Goal: Information Seeking & Learning: Check status

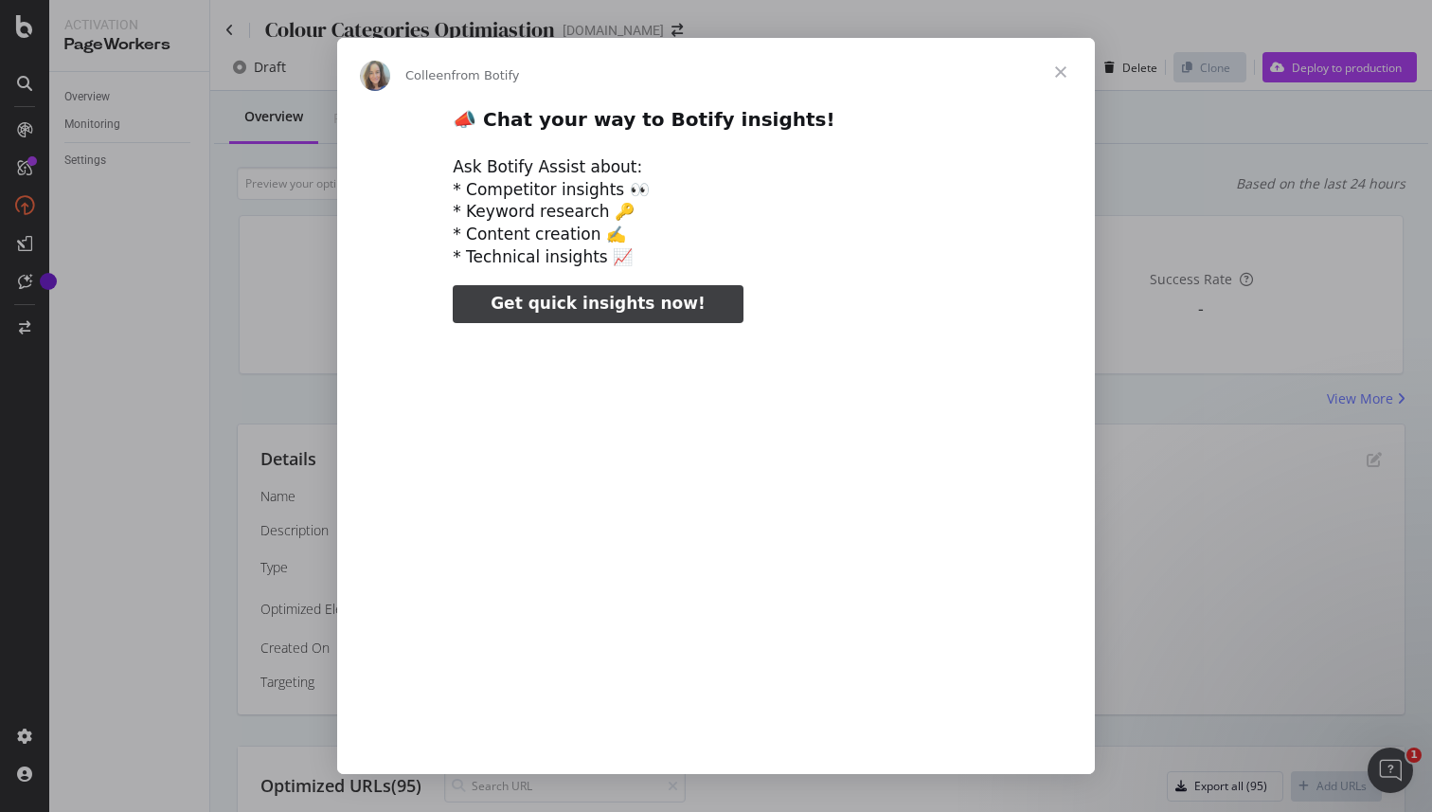
type input "52511"
click at [1064, 69] on span "Close" at bounding box center [1061, 72] width 68 height 68
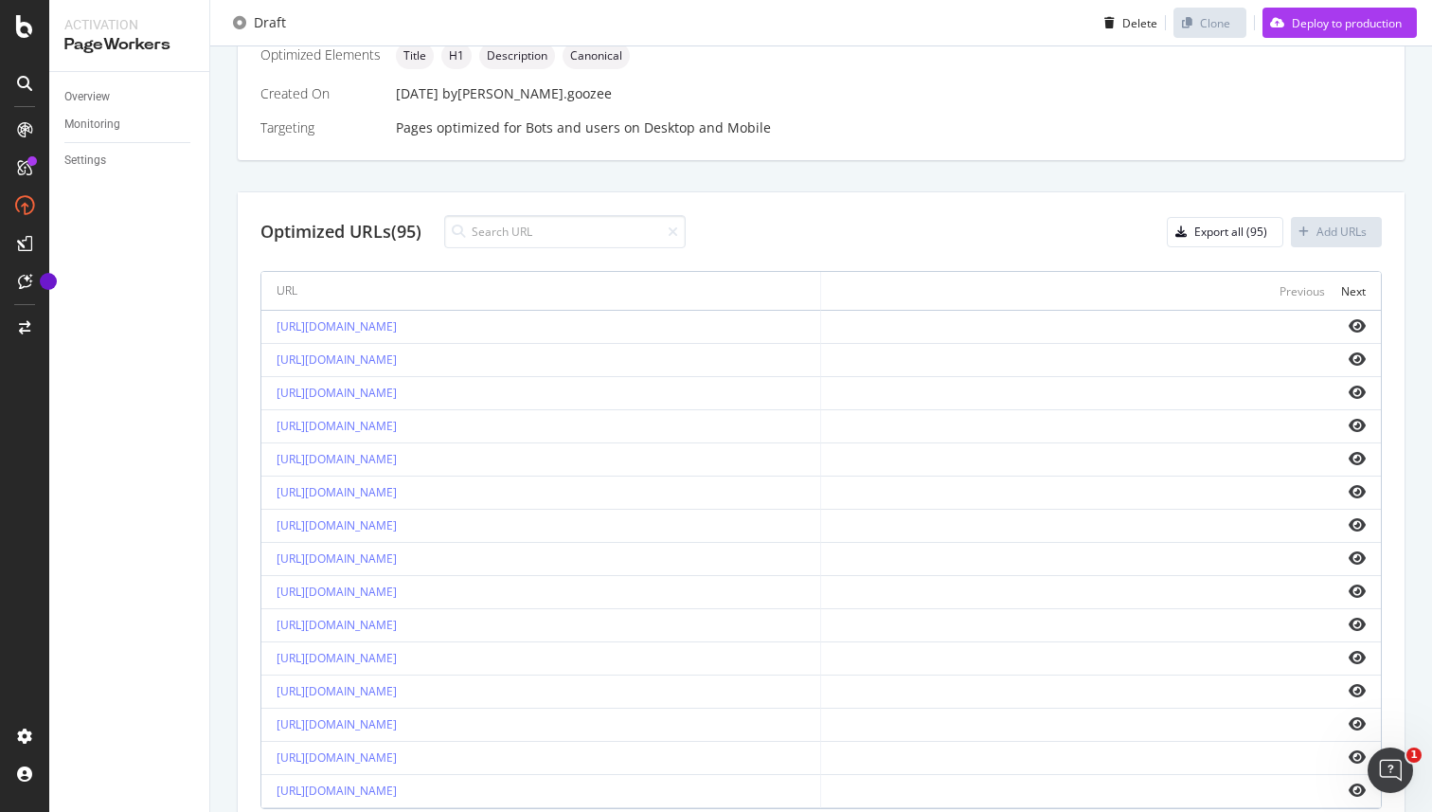
scroll to position [556, 0]
click at [397, 322] on link "[URL][DOMAIN_NAME]" at bounding box center [337, 324] width 120 height 16
click at [1356, 319] on icon "eye" at bounding box center [1357, 323] width 17 height 15
click at [397, 320] on link "[URL][DOMAIN_NAME]" at bounding box center [337, 324] width 120 height 16
click at [1362, 329] on icon "eye" at bounding box center [1357, 323] width 17 height 15
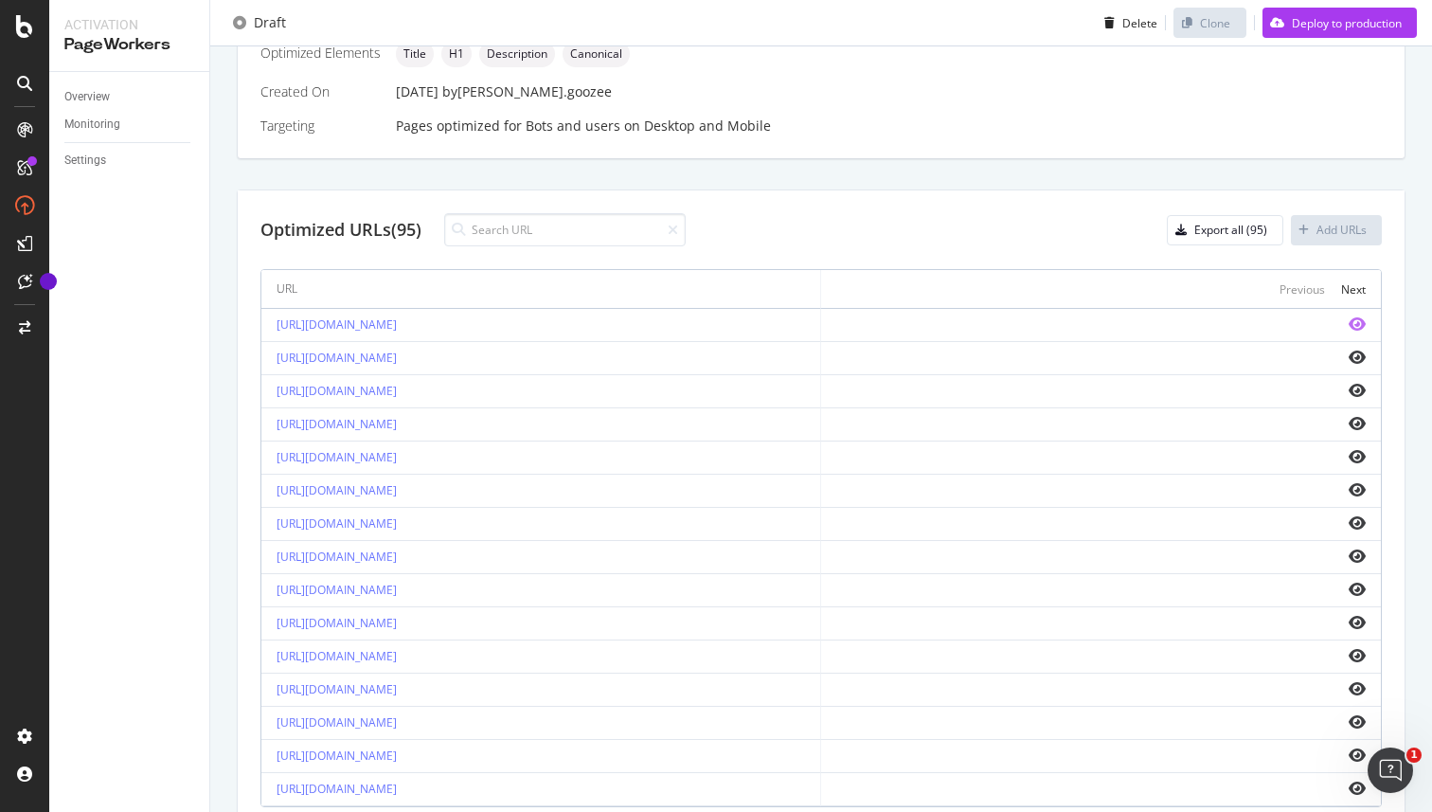
click at [1357, 324] on icon "eye" at bounding box center [1357, 323] width 17 height 15
click at [1357, 358] on icon "eye" at bounding box center [1357, 356] width 17 height 15
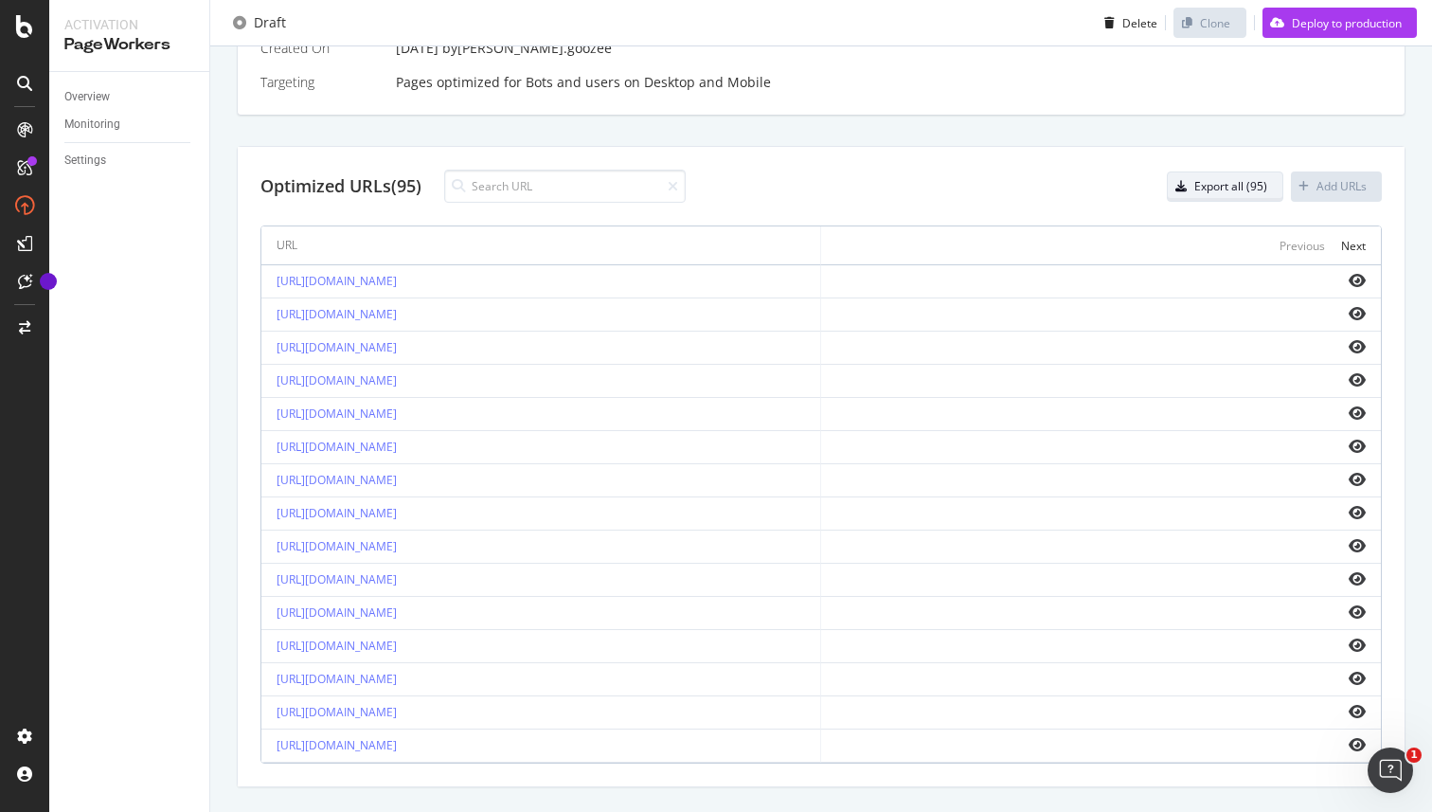
scroll to position [641, 0]
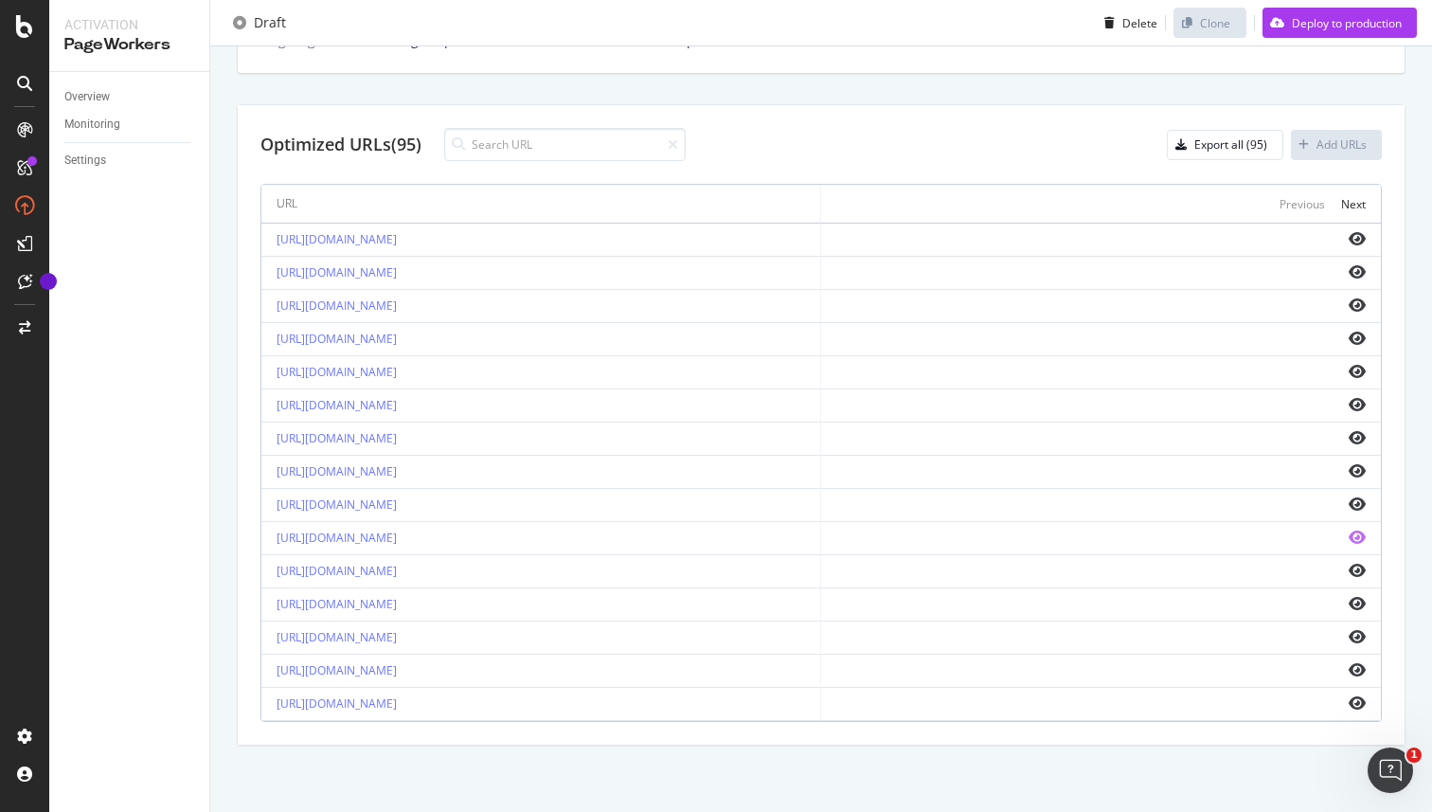
click at [1359, 536] on icon "eye" at bounding box center [1357, 536] width 17 height 15
click at [1360, 240] on icon "eye" at bounding box center [1357, 238] width 17 height 15
click at [1353, 400] on icon "eye" at bounding box center [1357, 404] width 17 height 15
click at [1359, 271] on icon "eye" at bounding box center [1357, 271] width 17 height 15
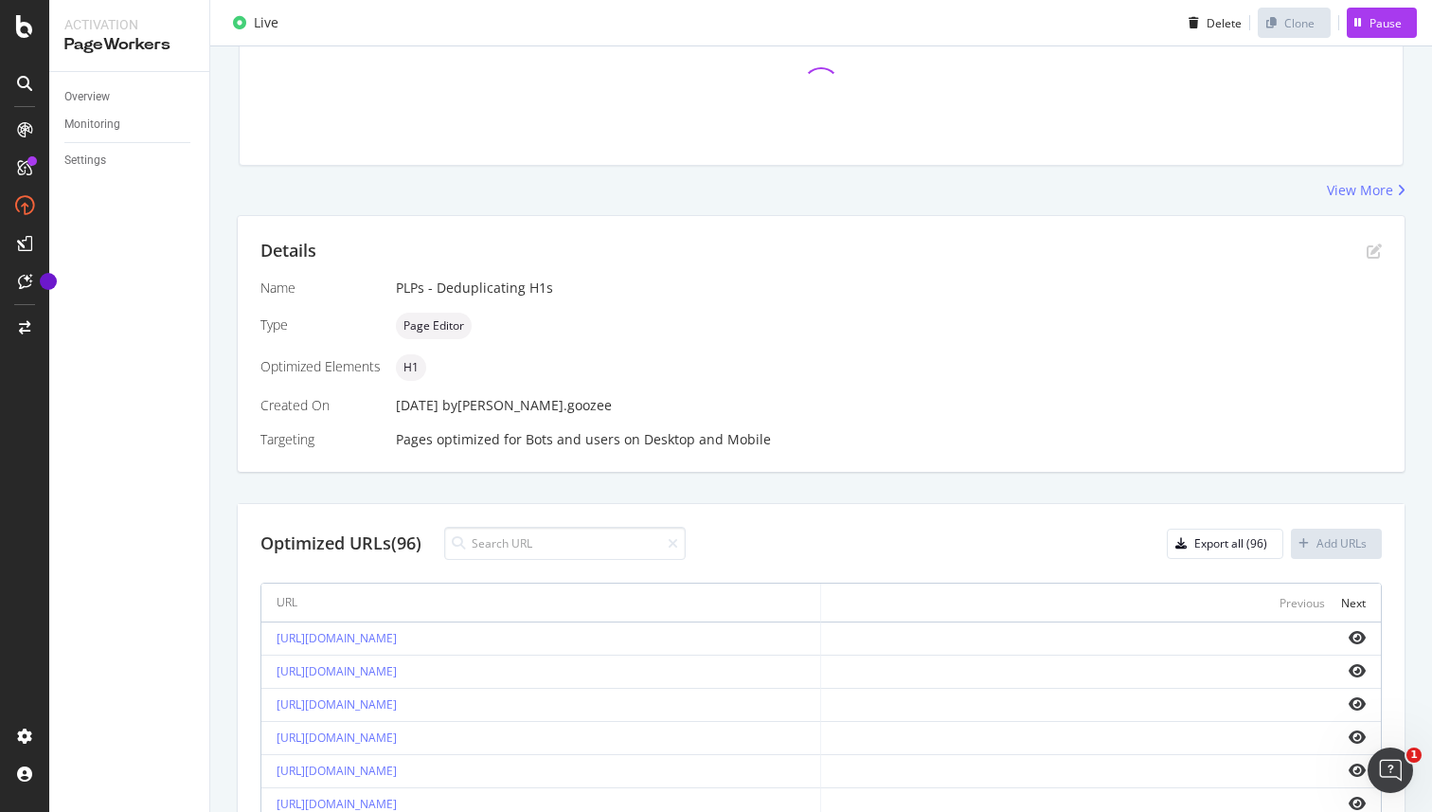
scroll to position [455, 0]
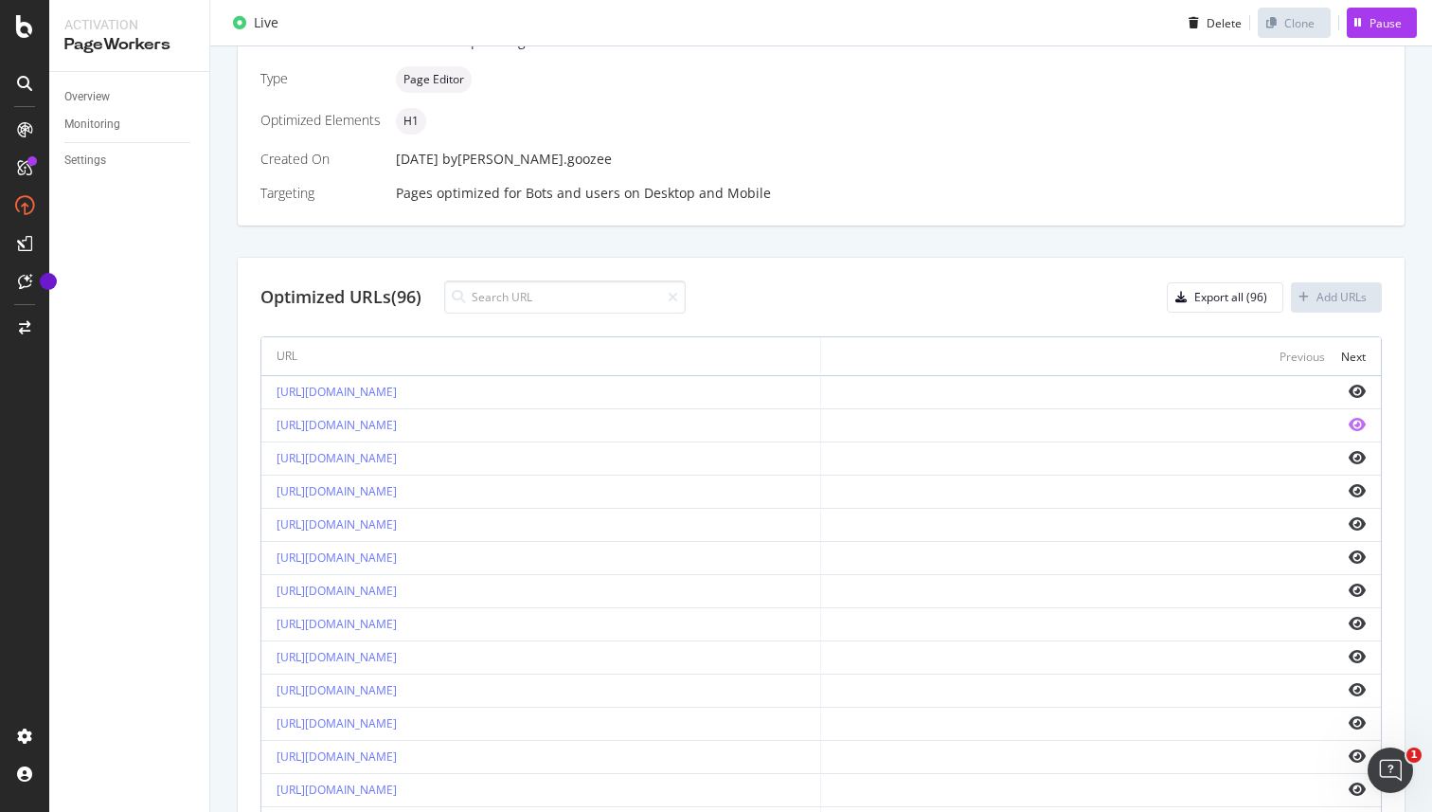
click at [1354, 423] on icon "eye" at bounding box center [1357, 424] width 17 height 15
